Goal: Transaction & Acquisition: Book appointment/travel/reservation

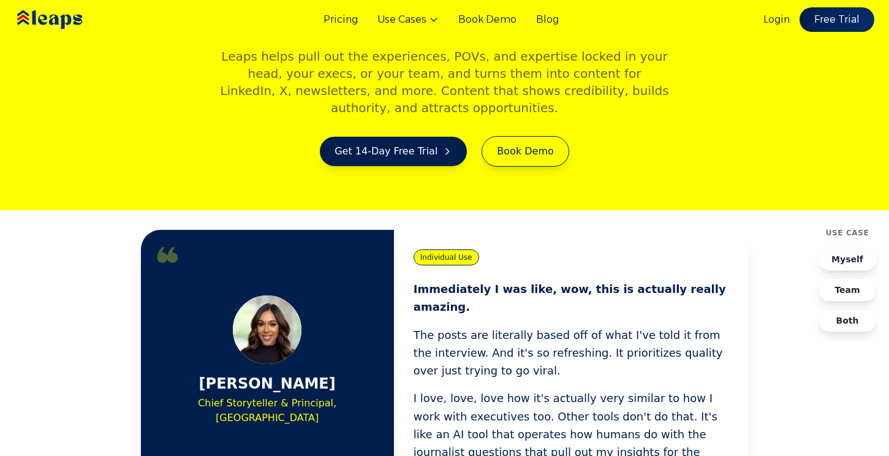
scroll to position [236, 0]
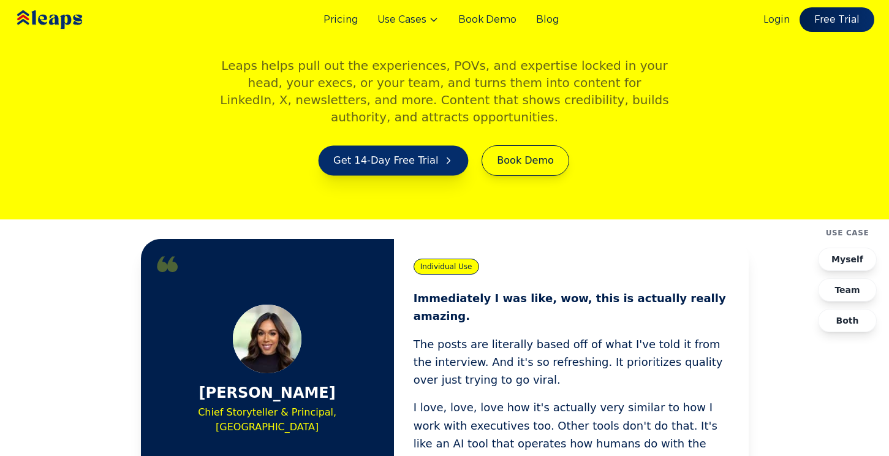
click at [360, 146] on link "Get 14-Day Free Trial" at bounding box center [394, 161] width 150 height 30
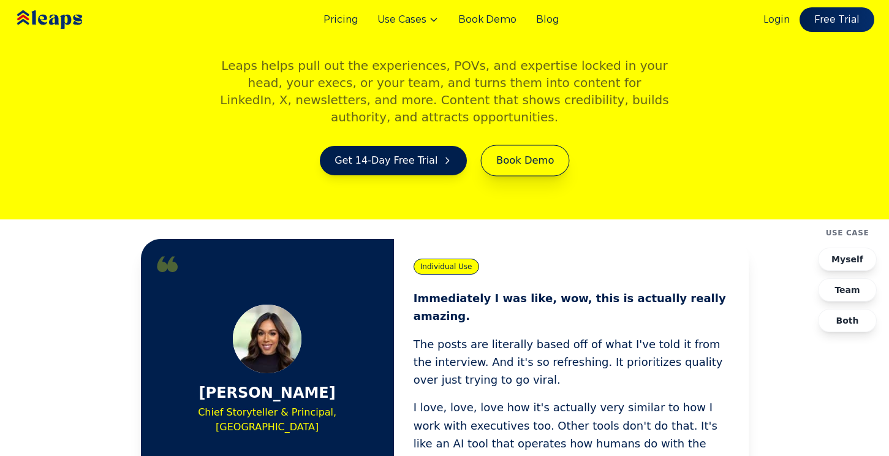
click at [516, 145] on link "Book Demo" at bounding box center [525, 160] width 89 height 31
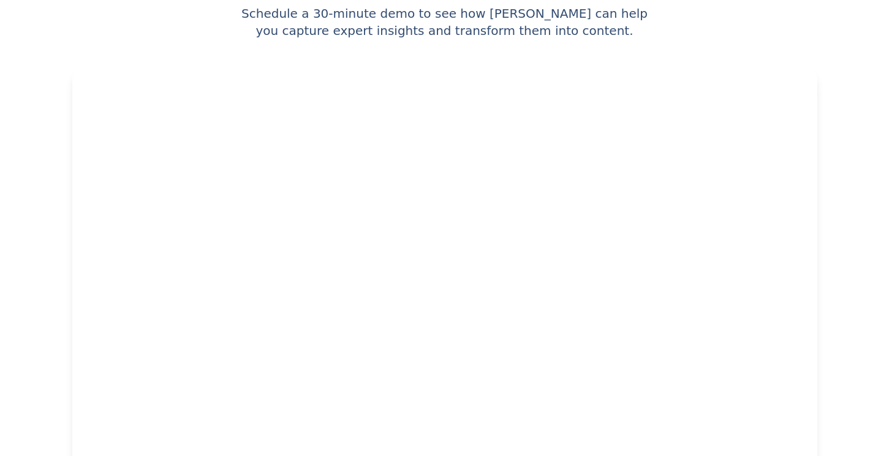
scroll to position [116, 0]
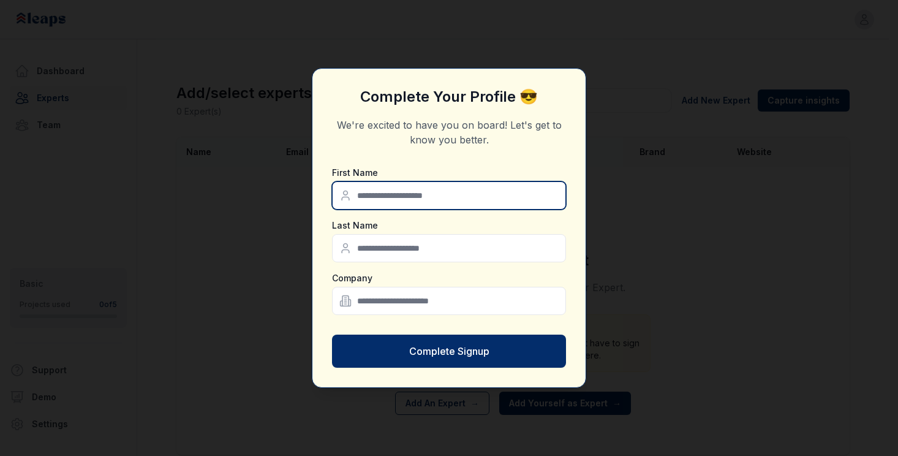
click at [403, 201] on input "text" at bounding box center [449, 195] width 234 height 28
type input "**********"
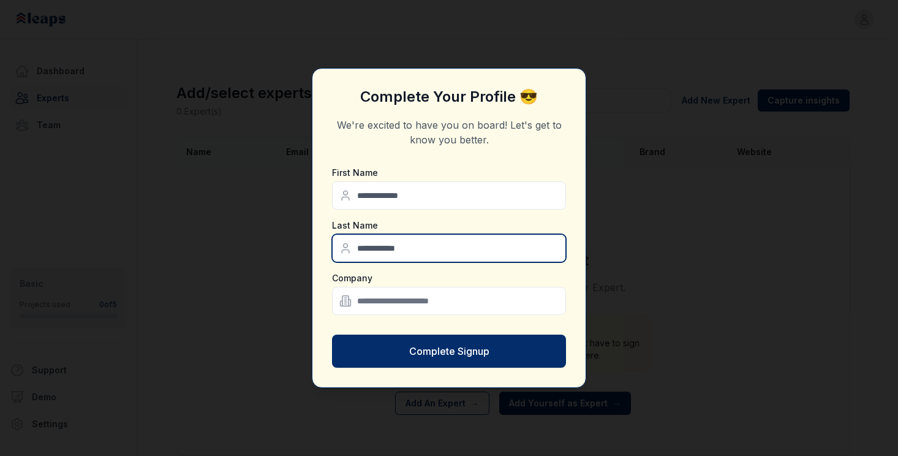
type input "**********"
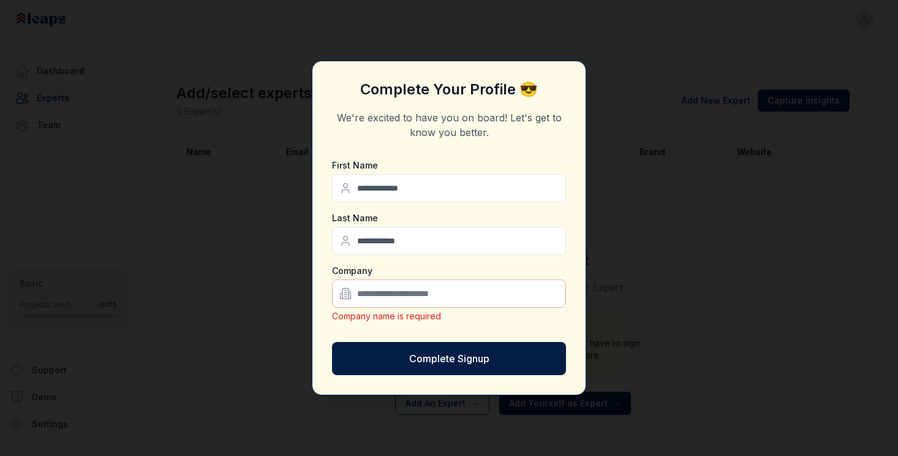
click at [423, 357] on button "Complete Signup" at bounding box center [449, 358] width 234 height 33
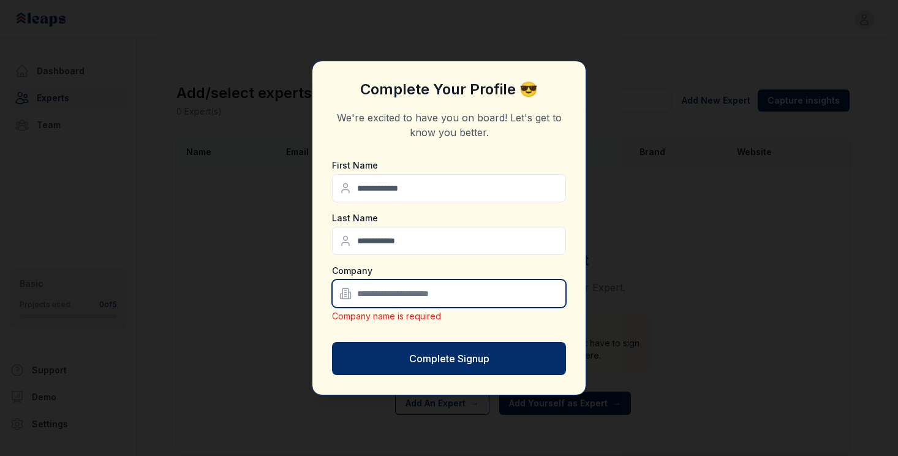
click at [425, 296] on input "text" at bounding box center [449, 293] width 234 height 28
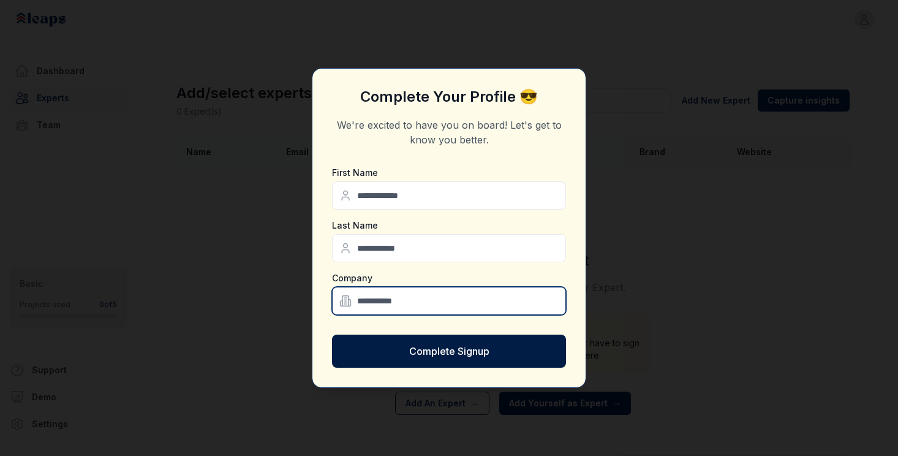
type input "**********"
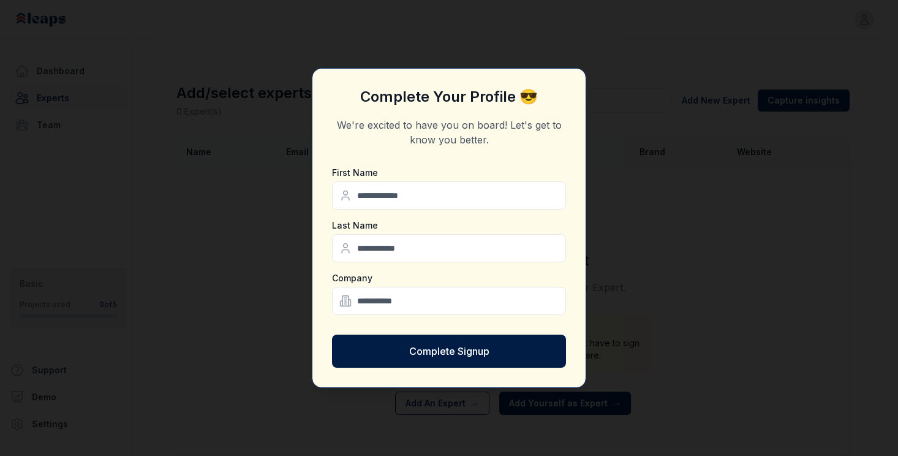
click at [447, 352] on button "Complete Signup" at bounding box center [449, 351] width 234 height 33
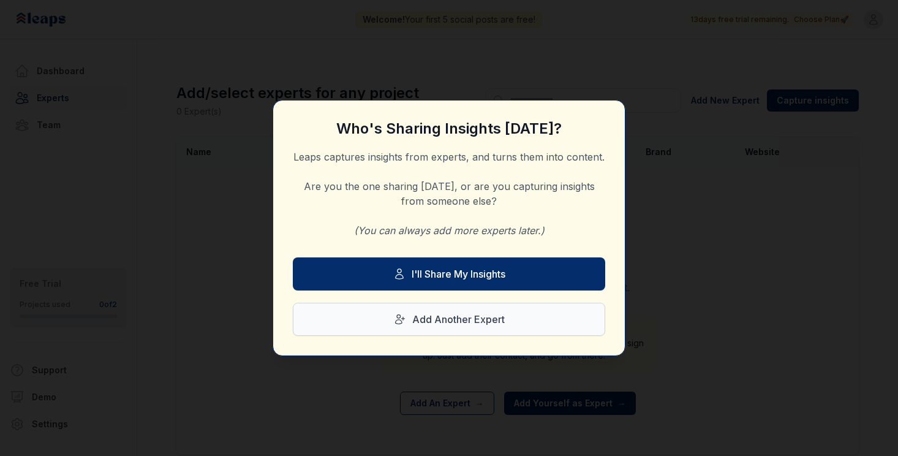
click at [472, 323] on button "Add Another Expert" at bounding box center [449, 319] width 312 height 33
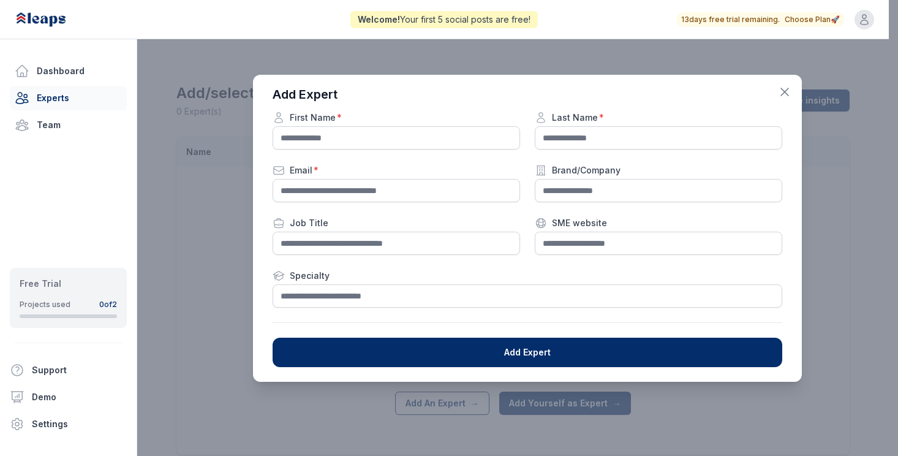
click at [790, 93] on icon "button" at bounding box center [784, 92] width 15 height 15
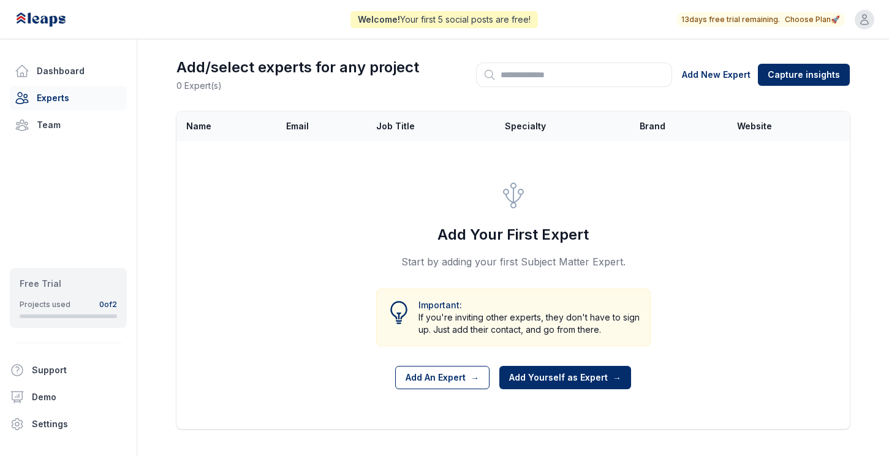
scroll to position [43, 0]
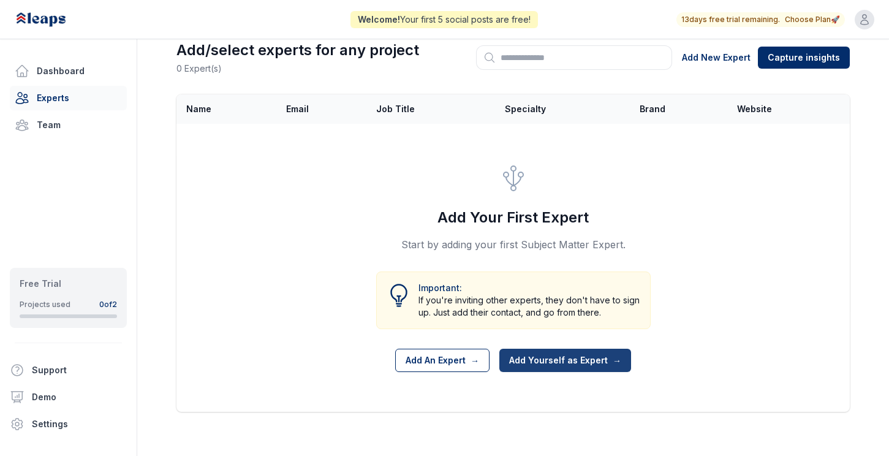
click at [573, 359] on button "Add Yourself as Expert →" at bounding box center [565, 360] width 132 height 23
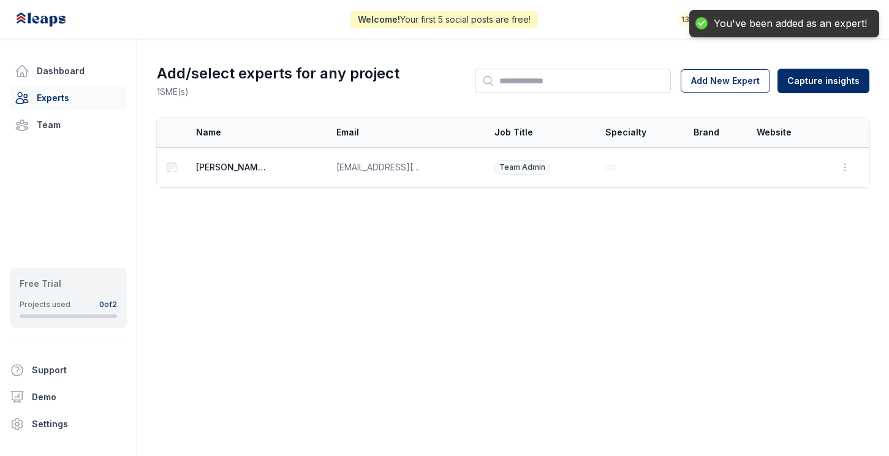
scroll to position [0, 0]
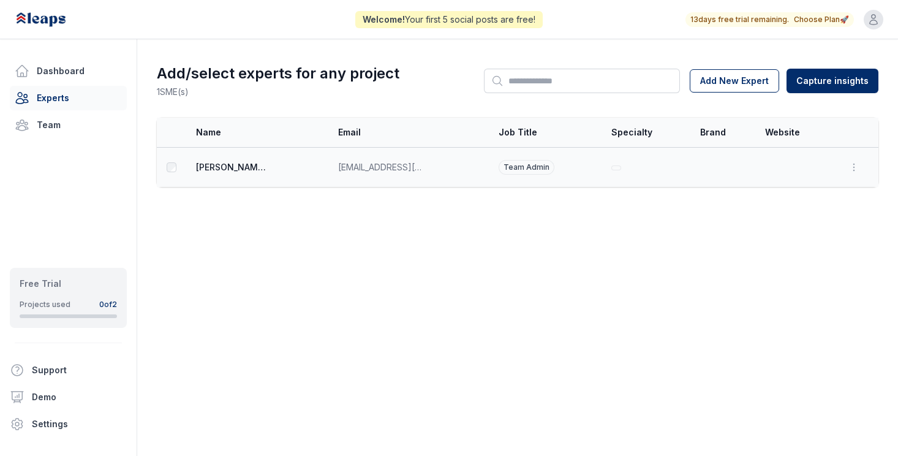
click at [519, 168] on span "Team Admin" at bounding box center [527, 167] width 56 height 15
click at [807, 80] on html "Welcome! Your first 5 social posts are free! 13 days free trial remaining. Choo…" at bounding box center [449, 228] width 898 height 456
click at [659, 206] on html "Welcome! Your first 5 social posts are free! 13 days free trial remaining. Choo…" at bounding box center [449, 228] width 898 height 456
click at [70, 66] on link "Dashboard" at bounding box center [68, 71] width 117 height 25
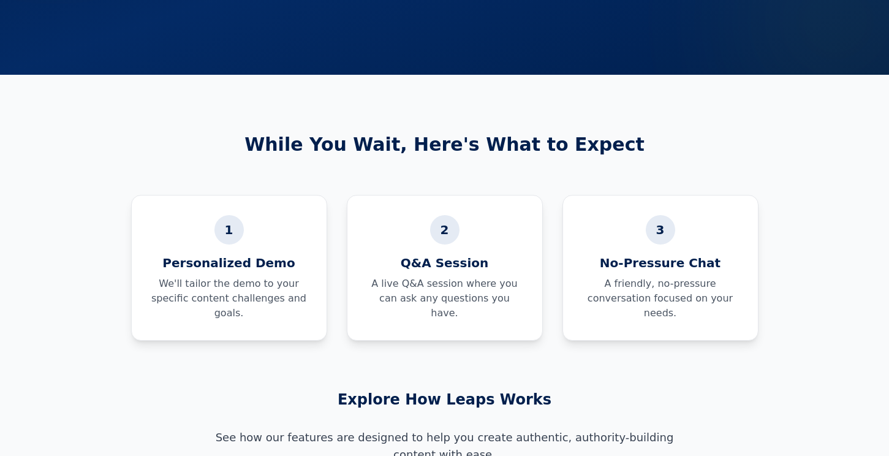
scroll to position [238, 0]
